Goal: Navigation & Orientation: Find specific page/section

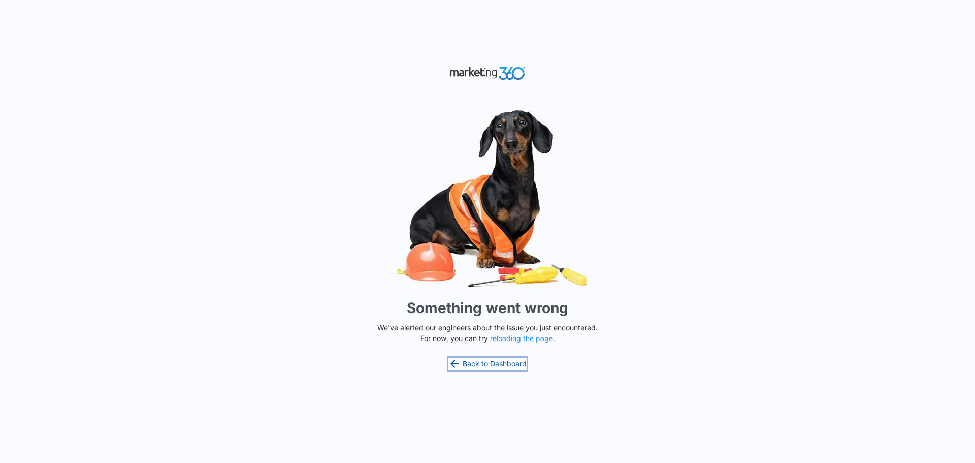
click at [514, 363] on link "Back to Dashboard" at bounding box center [487, 364] width 78 height 12
click at [514, 338] on button "reloading the page" at bounding box center [521, 338] width 63 height 8
